Goal: Task Accomplishment & Management: Use online tool/utility

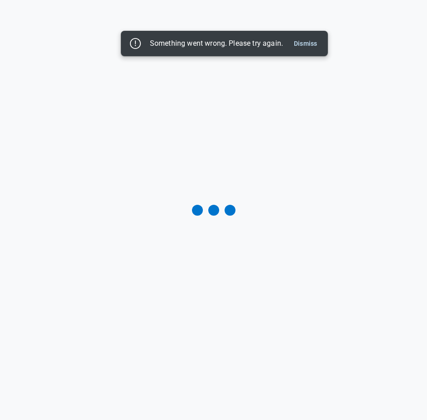
drag, startPoint x: 314, startPoint y: 43, endPoint x: 320, endPoint y: 57, distance: 16.2
click at [314, 43] on button "Dismiss" at bounding box center [305, 43] width 30 height 11
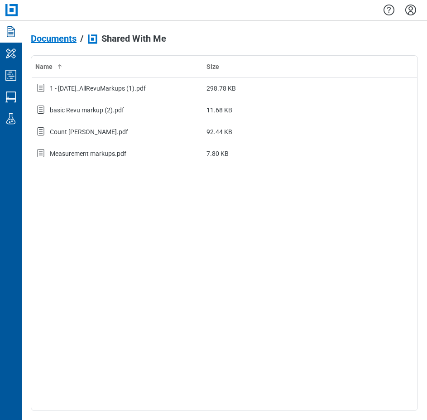
click at [13, 36] on icon "Documents" at bounding box center [11, 31] width 14 height 14
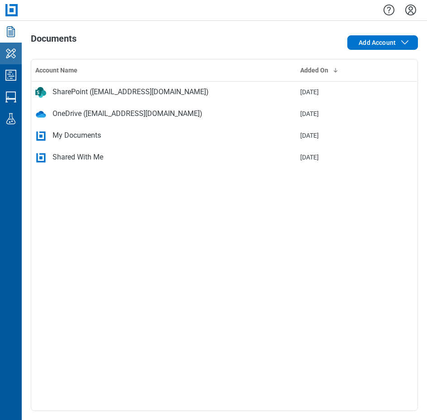
click at [16, 59] on icon "My Workspace" at bounding box center [11, 53] width 14 height 14
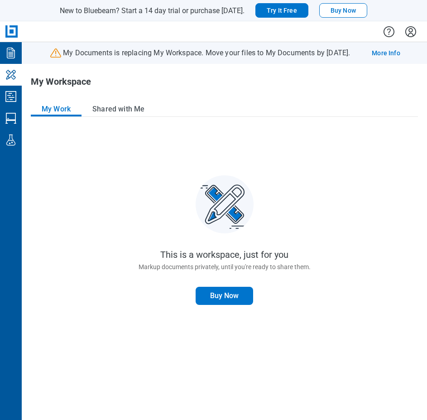
drag, startPoint x: 108, startPoint y: 115, endPoint x: 137, endPoint y: 264, distance: 152.7
click at [108, 115] on button "Shared with Me" at bounding box center [118, 109] width 74 height 14
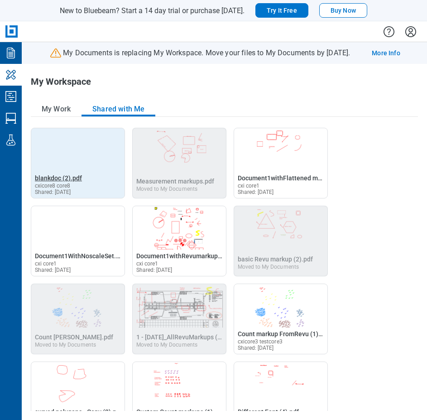
click at [55, 178] on span "blankdoc (2).pdf" at bounding box center [58, 177] width 47 height 7
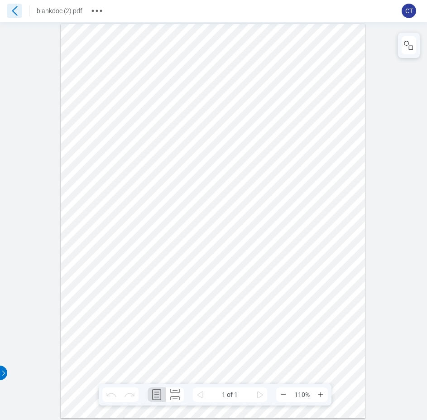
click at [17, 14] on icon at bounding box center [14, 11] width 14 height 14
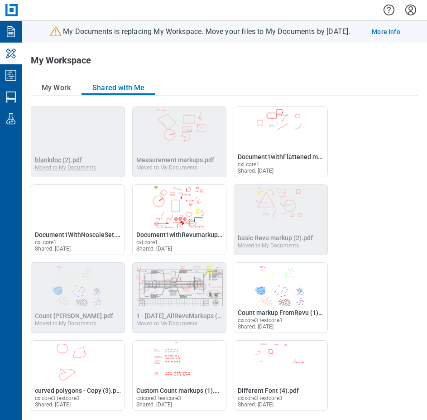
click at [53, 159] on span "blankdoc (2).pdf" at bounding box center [58, 159] width 47 height 7
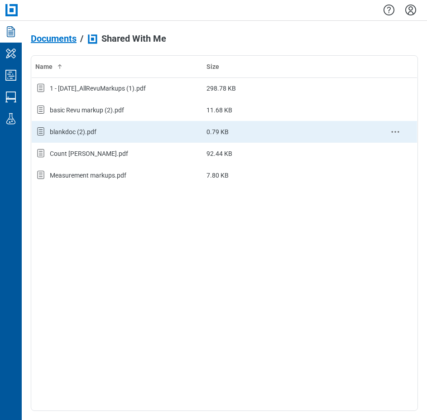
click at [87, 134] on div "blankdoc (2).pdf" at bounding box center [73, 131] width 47 height 9
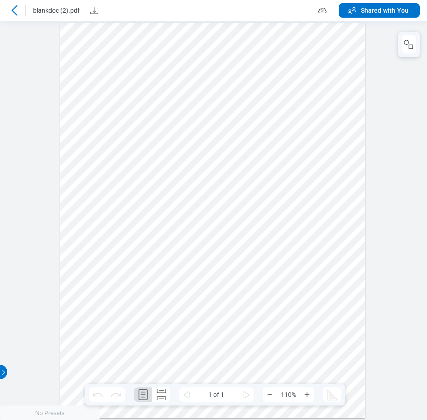
drag, startPoint x: 31, startPoint y: 141, endPoint x: 37, endPoint y: 183, distance: 42.1
click at [34, 206] on div at bounding box center [213, 219] width 427 height 399
click at [14, 11] on icon at bounding box center [14, 10] width 11 height 11
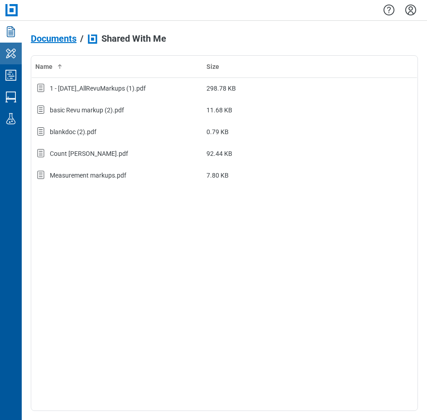
click at [2, 51] on link "My Workspace" at bounding box center [11, 54] width 22 height 22
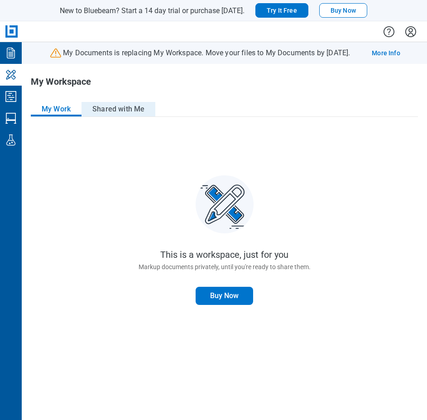
click at [107, 103] on button "Shared with Me" at bounding box center [118, 109] width 74 height 14
click at [115, 106] on button "Shared with Me" at bounding box center [118, 109] width 74 height 14
click at [124, 111] on button "Shared with Me" at bounding box center [118, 109] width 74 height 14
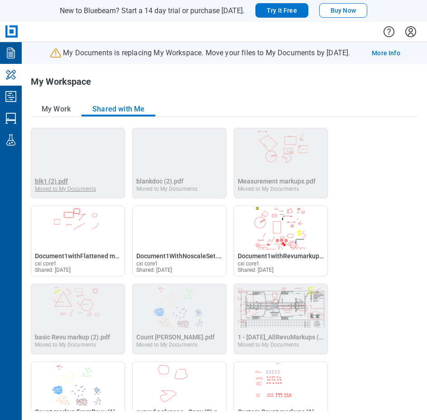
click at [57, 186] on div "Moved to My Documents" at bounding box center [65, 189] width 61 height 6
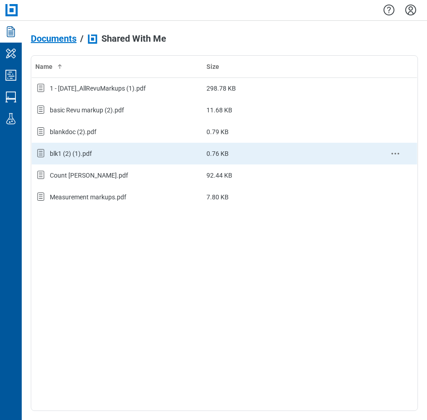
click at [74, 157] on div "blk1 (2) (1).pdf" at bounding box center [71, 153] width 42 height 9
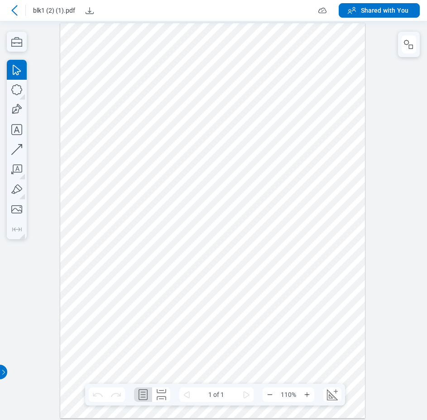
click at [11, 13] on icon at bounding box center [14, 10] width 11 height 11
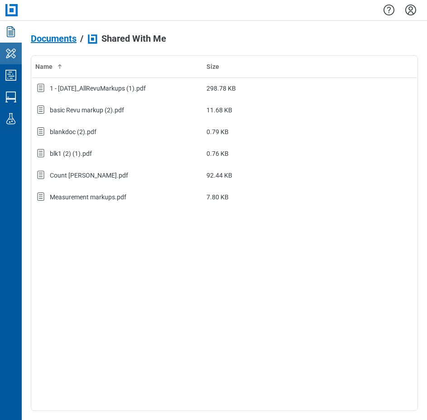
click at [8, 54] on icon "My Workspace" at bounding box center [11, 53] width 10 height 10
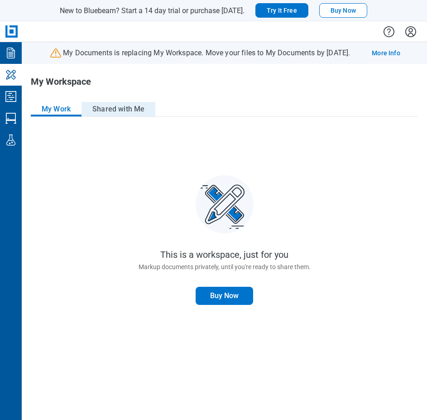
click at [124, 108] on button "Shared with Me" at bounding box center [118, 109] width 74 height 14
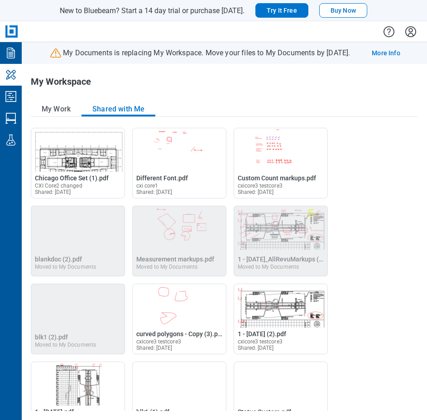
drag, startPoint x: 167, startPoint y: 244, endPoint x: 151, endPoint y: 224, distance: 25.7
click at [151, 224] on img "Measurement markups.pdf" at bounding box center [179, 227] width 93 height 43
click at [163, 258] on span "Measurement markups.pdf" at bounding box center [175, 258] width 78 height 7
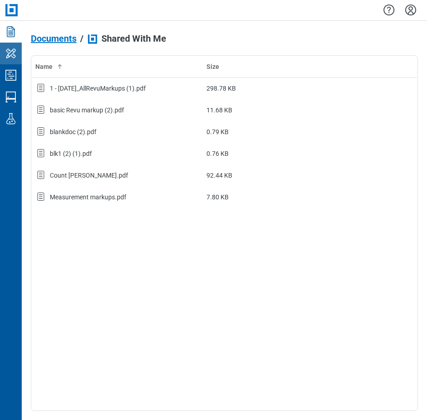
click at [20, 53] on link "My Workspace" at bounding box center [11, 54] width 22 height 22
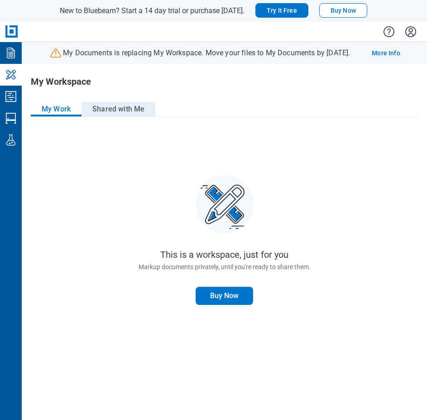
click at [124, 110] on button "Shared with Me" at bounding box center [118, 109] width 74 height 14
click at [107, 110] on button "Shared with Me" at bounding box center [118, 109] width 74 height 14
click at [113, 110] on button "Shared with Me" at bounding box center [118, 109] width 74 height 14
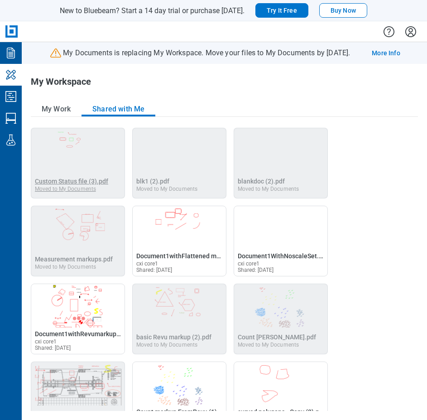
click at [72, 182] on span "Custom Status file (3).pdf" at bounding box center [71, 180] width 73 height 7
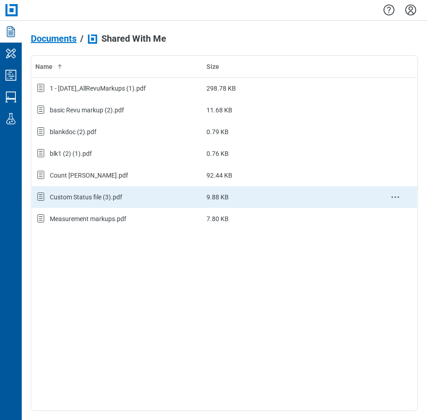
click at [96, 199] on div "Custom Status file (3).pdf" at bounding box center [86, 196] width 72 height 9
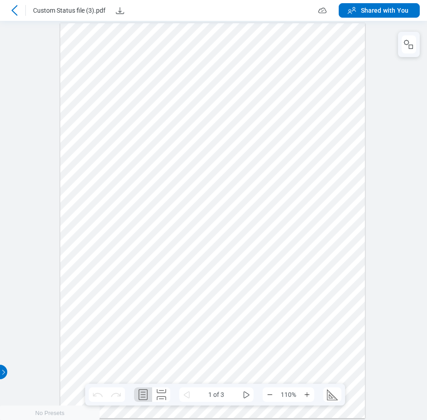
click at [14, 5] on icon at bounding box center [14, 10] width 11 height 11
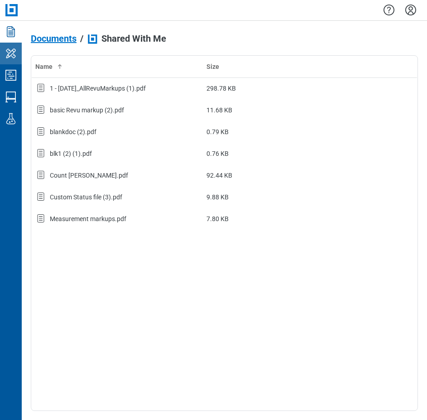
click at [14, 55] on icon "My Workspace" at bounding box center [11, 53] width 14 height 14
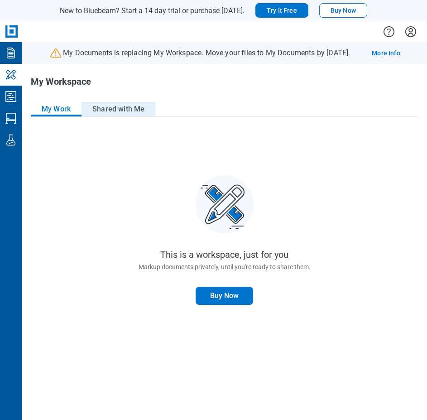
click at [103, 115] on button "Shared with Me" at bounding box center [118, 109] width 74 height 14
click at [127, 112] on button "Shared with Me" at bounding box center [118, 109] width 74 height 14
drag, startPoint x: 106, startPoint y: 110, endPoint x: 111, endPoint y: 127, distance: 18.2
click at [106, 110] on button "Shared with Me" at bounding box center [118, 109] width 74 height 14
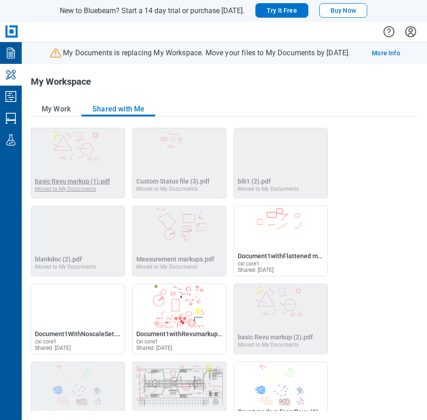
click at [70, 182] on span "basic Revu markup (1).pdf" at bounding box center [72, 180] width 75 height 7
